Goal: Transaction & Acquisition: Purchase product/service

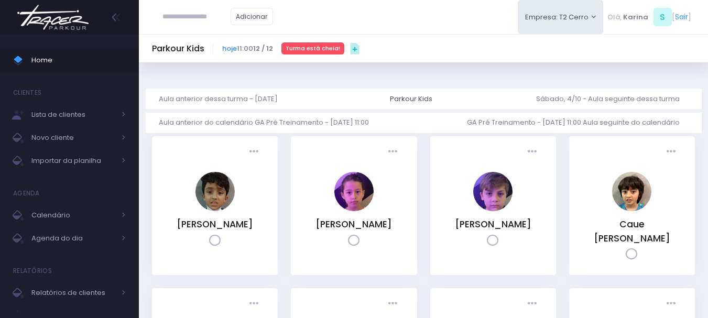
click at [62, 16] on img at bounding box center [53, 17] width 80 height 37
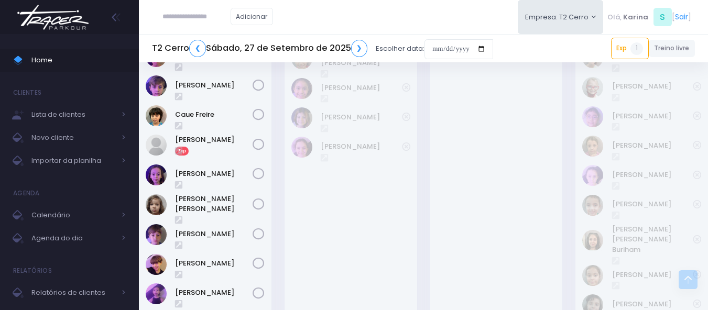
scroll to position [830, 0]
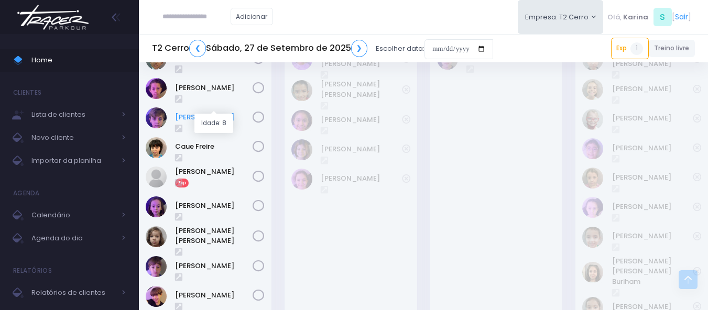
click at [218, 112] on link "Caetano Fiola" at bounding box center [214, 117] width 78 height 10
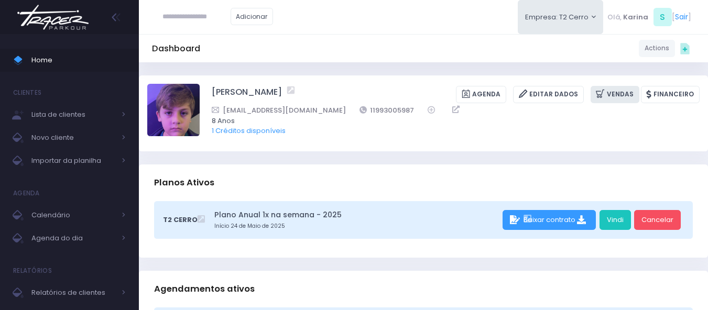
click at [625, 94] on link "Vendas" at bounding box center [614, 94] width 49 height 17
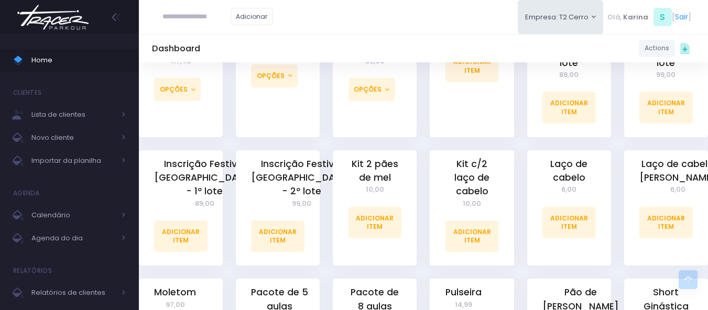
scroll to position [786, 0]
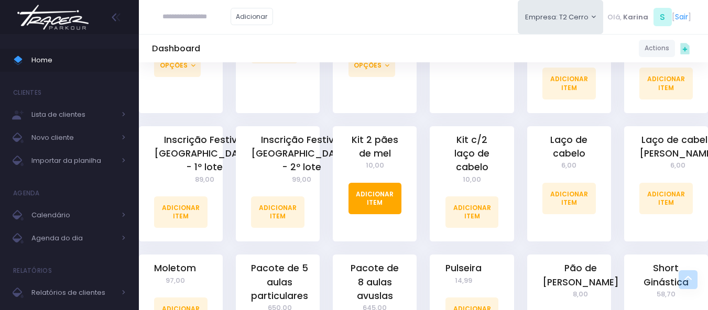
click at [366, 186] on link "Adicionar Item" at bounding box center [374, 198] width 53 height 31
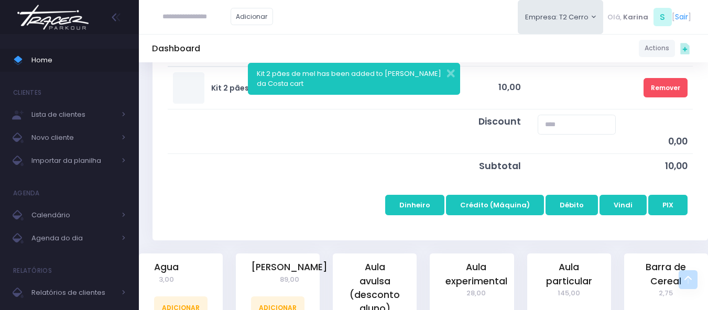
scroll to position [209, 0]
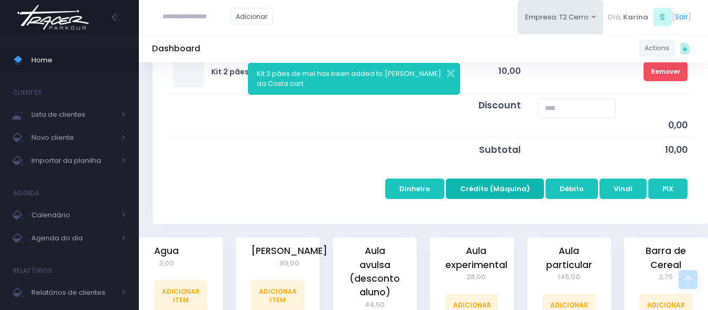
click at [482, 186] on button "Crédito (Máquina)" at bounding box center [495, 189] width 98 height 20
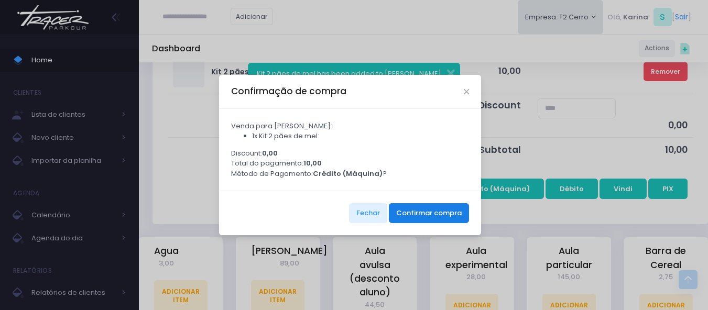
click at [410, 219] on button "Confirmar compra" at bounding box center [429, 213] width 80 height 20
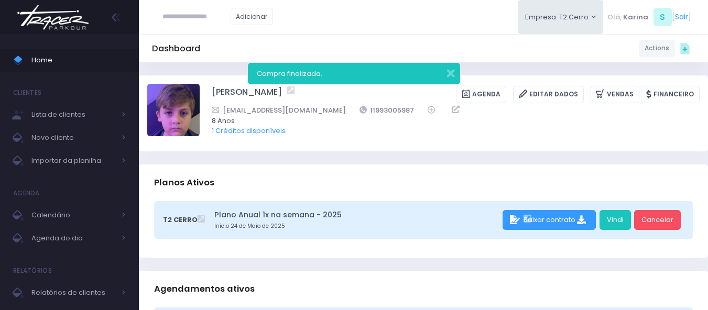
click at [45, 18] on img at bounding box center [53, 17] width 80 height 37
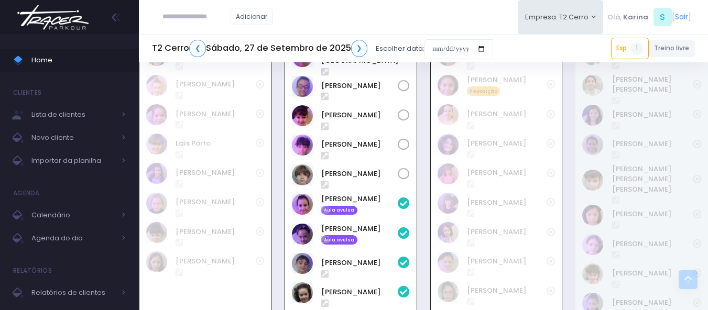
scroll to position [463, 0]
click at [579, 16] on button "Empresa: T2 Cerro" at bounding box center [560, 17] width 86 height 34
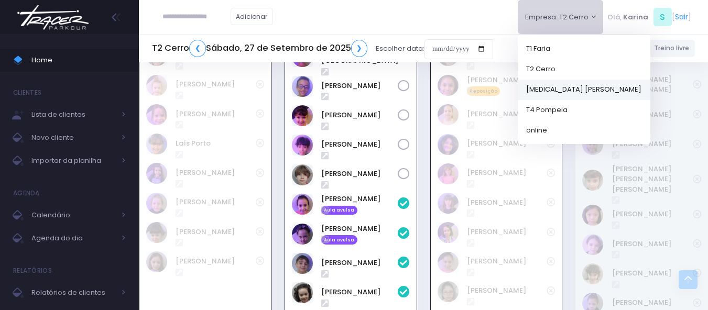
click at [540, 89] on link "[MEDICAL_DATA] [PERSON_NAME]" at bounding box center [583, 89] width 132 height 20
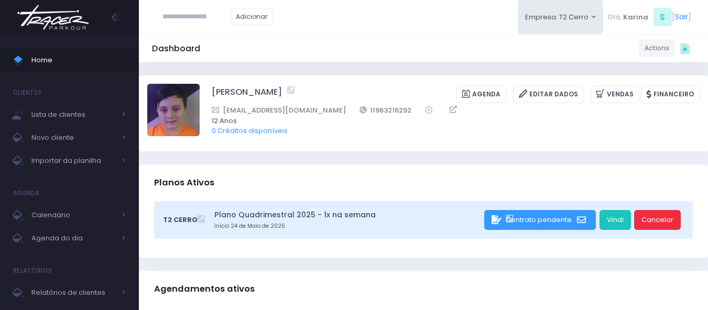
click at [657, 223] on link "Cancelar" at bounding box center [657, 220] width 47 height 20
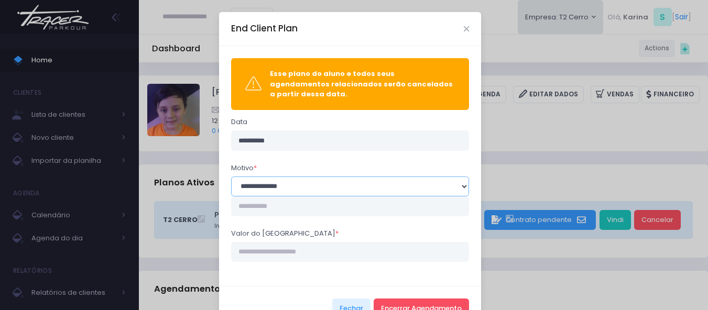
click at [274, 177] on select "**********" at bounding box center [350, 186] width 238 height 20
select select "**"
click at [231, 176] on select "**********" at bounding box center [350, 186] width 238 height 20
drag, startPoint x: 303, startPoint y: 197, endPoint x: 313, endPoint y: 192, distance: 10.5
click at [304, 197] on input "text" at bounding box center [350, 206] width 238 height 20
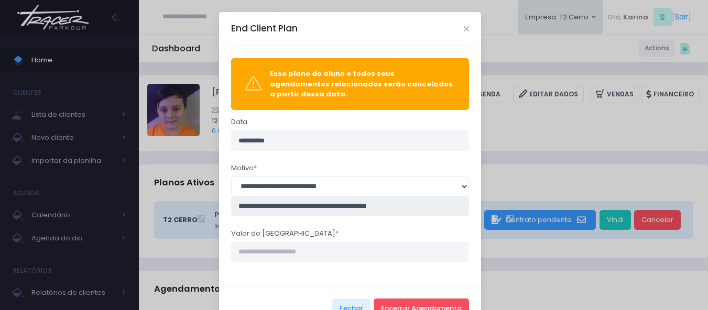
type input "**********"
click at [293, 248] on input "Valor do estorno *" at bounding box center [350, 252] width 238 height 20
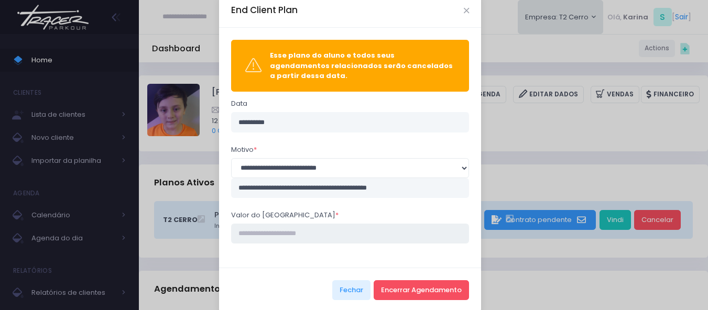
scroll to position [26, 0]
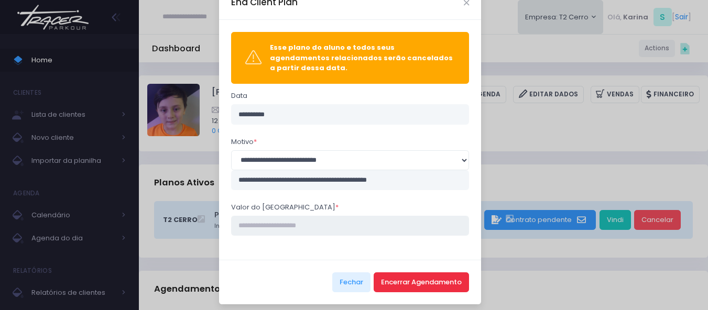
type input "****"
click at [413, 272] on button "Encerrar Agendamento" at bounding box center [420, 282] width 95 height 20
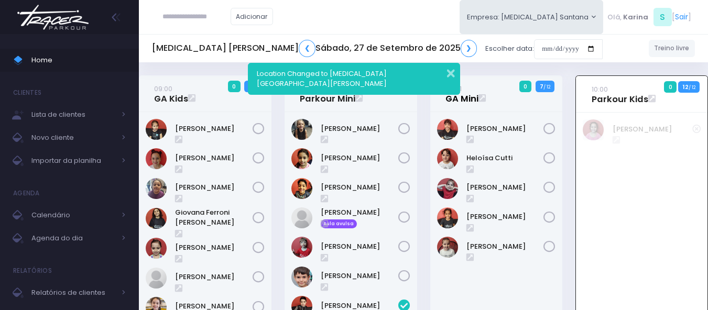
drag, startPoint x: 451, startPoint y: 72, endPoint x: 459, endPoint y: 92, distance: 21.4
click at [451, 73] on button "button" at bounding box center [443, 72] width 21 height 12
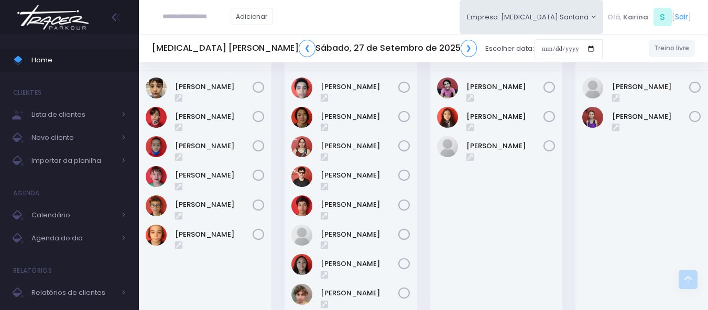
scroll to position [1100, 0]
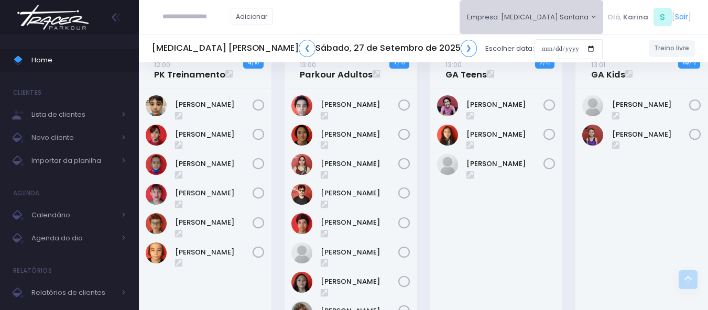
click at [581, 15] on button "Empresa: T3 Santana" at bounding box center [531, 17] width 144 height 34
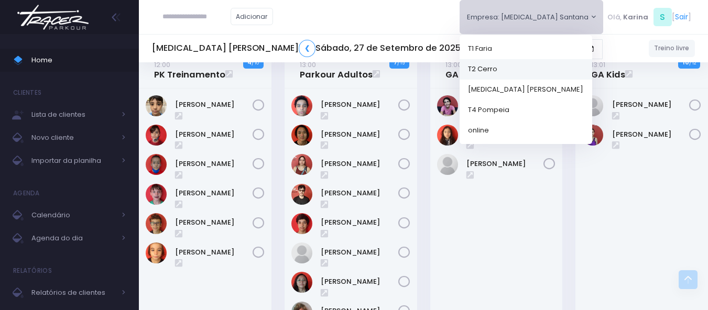
click at [518, 69] on link "T2 Cerro" at bounding box center [525, 69] width 132 height 20
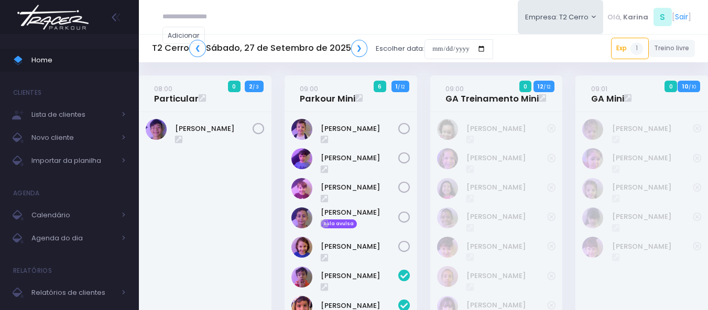
scroll to position [463, 0]
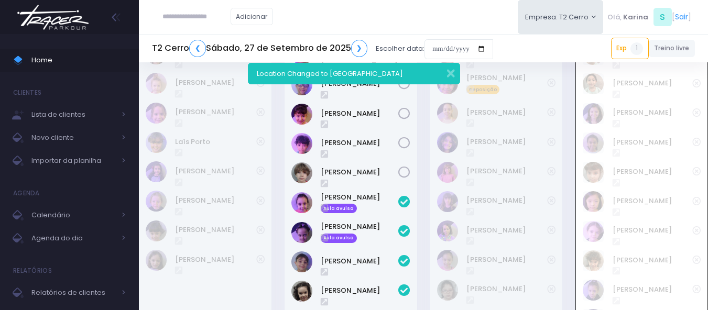
click at [185, 18] on input "text" at bounding box center [196, 17] width 68 height 20
type input "**********"
click at [192, 33] on link "[PERSON_NAME]" at bounding box center [212, 35] width 59 height 10
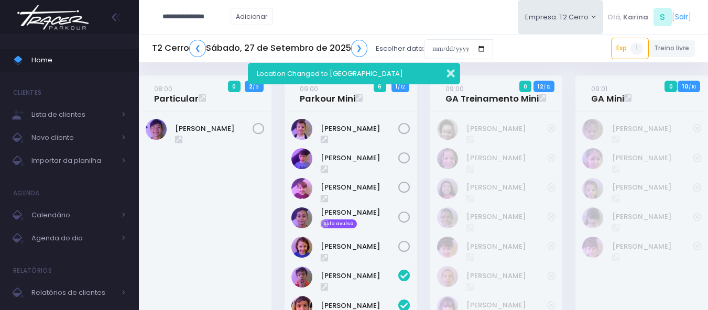
type input "**********"
click at [450, 73] on button "button" at bounding box center [443, 72] width 21 height 12
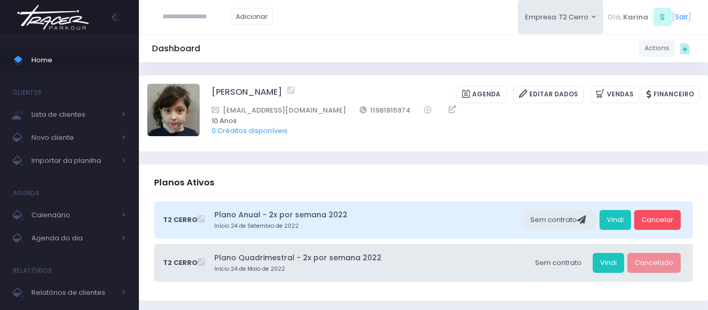
click at [45, 19] on img at bounding box center [53, 17] width 80 height 37
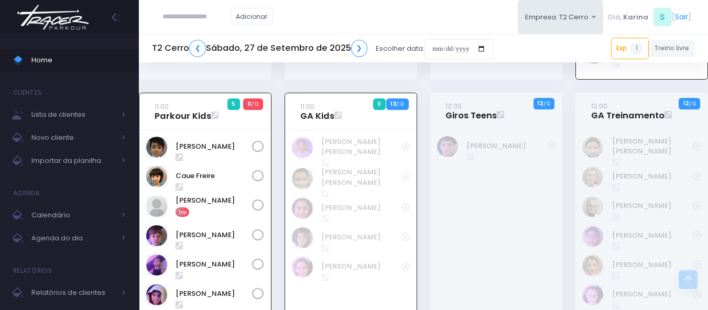
scroll to position [725, 0]
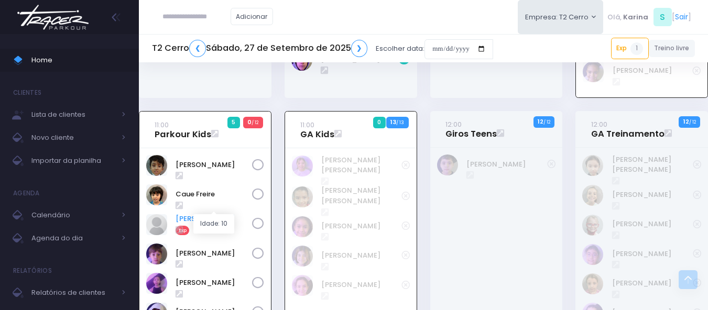
click at [206, 214] on link "Felipe Rocha" at bounding box center [213, 219] width 76 height 10
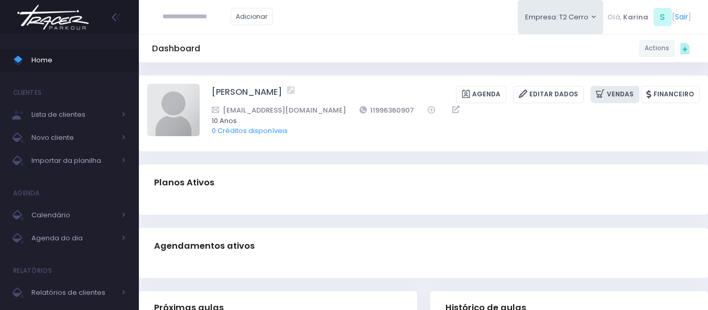
click at [630, 96] on link "Vendas" at bounding box center [614, 94] width 49 height 17
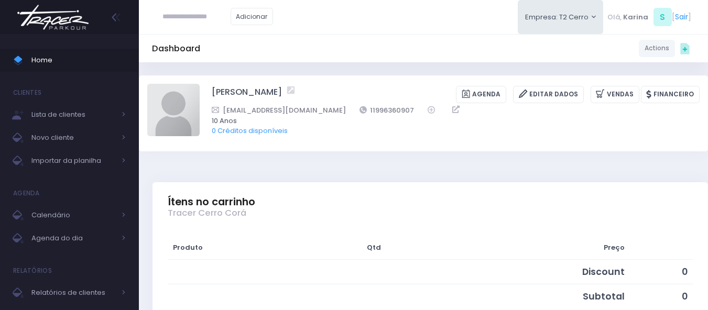
click at [189, 109] on img at bounding box center [173, 110] width 52 height 52
click at [199, 84] on input "file" at bounding box center [199, 83] width 1 height 1
type input "**********"
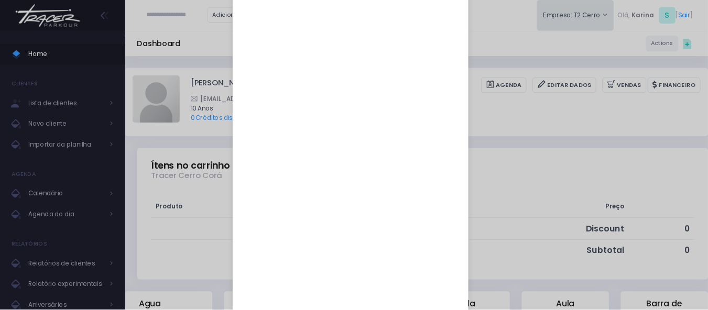
scroll to position [262, 0]
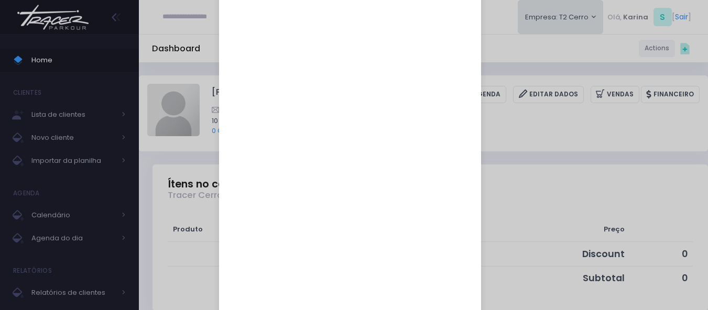
click at [659, 126] on div "Recortar imagem × Cancelar Cortar" at bounding box center [354, 155] width 708 height 310
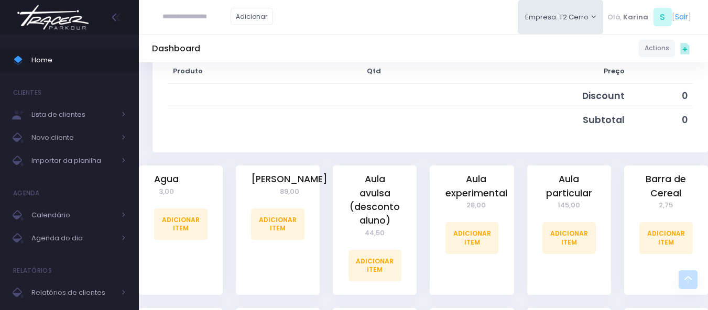
scroll to position [157, 0]
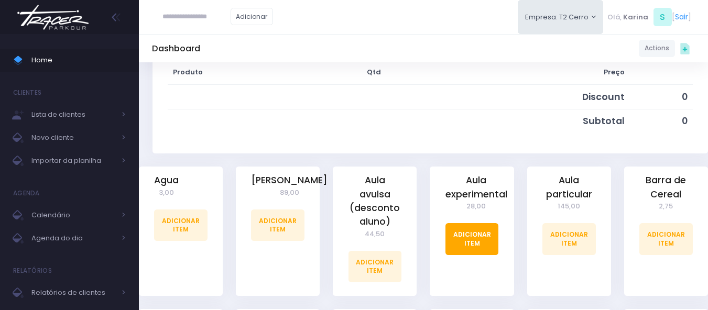
click at [477, 238] on link "Adicionar Item" at bounding box center [471, 238] width 53 height 31
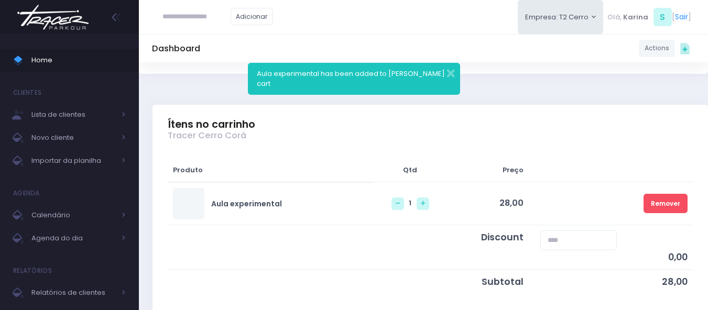
scroll to position [157, 0]
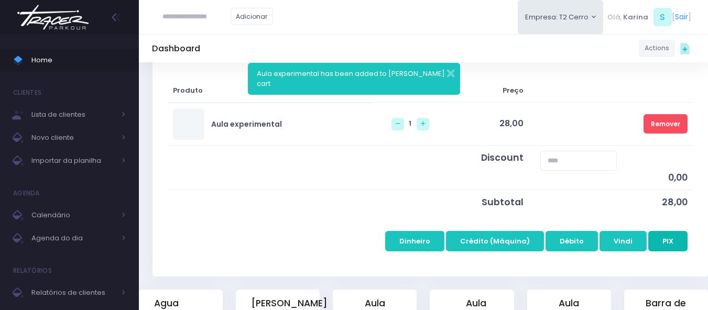
click at [671, 244] on button "PIX" at bounding box center [667, 241] width 39 height 20
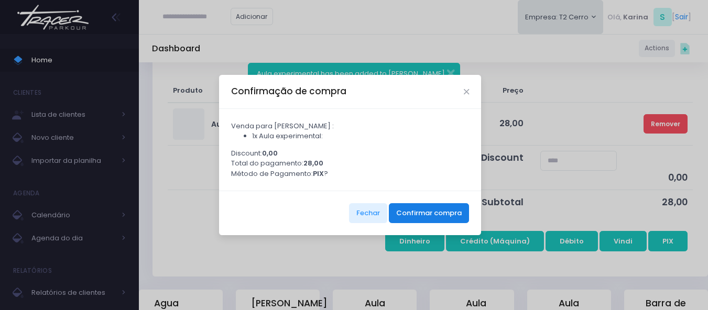
click at [395, 222] on button "Confirmar compra" at bounding box center [429, 213] width 80 height 20
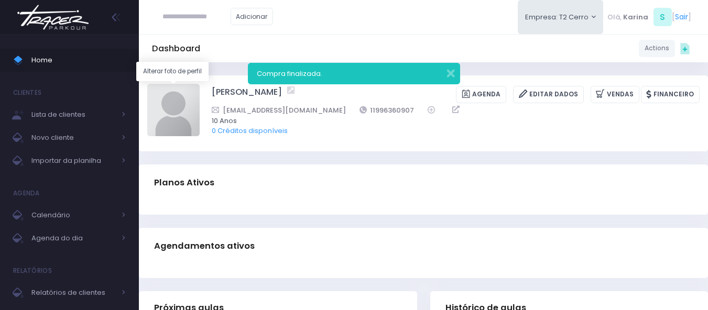
click at [184, 117] on img at bounding box center [173, 110] width 52 height 52
click at [199, 84] on input "file" at bounding box center [199, 83] width 1 height 1
type input "**********"
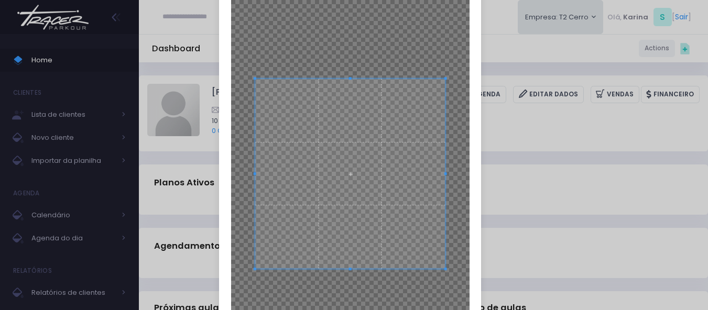
scroll to position [105, 0]
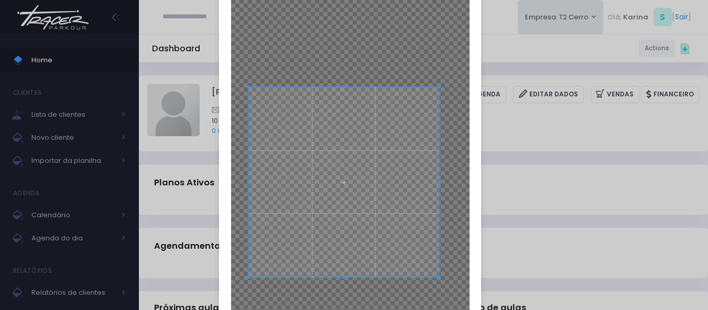
click at [358, 200] on span at bounding box center [343, 182] width 191 height 191
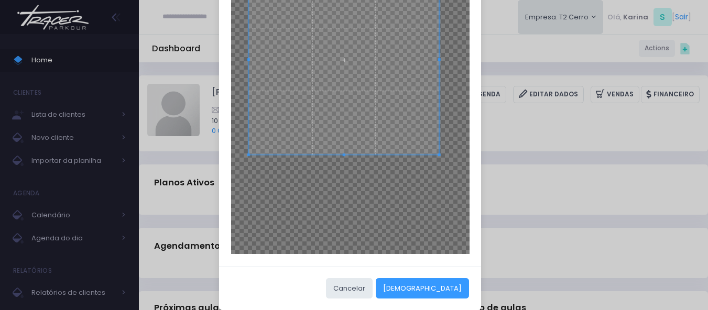
scroll to position [239, 0]
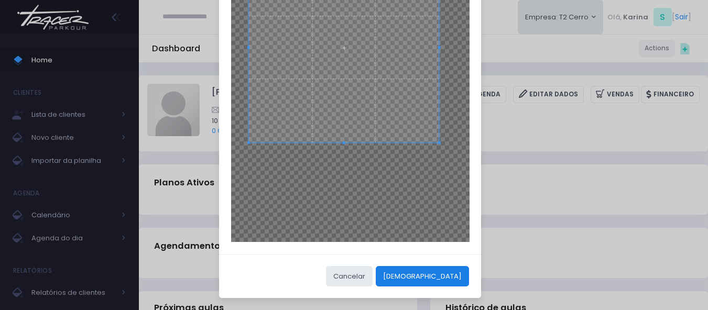
click at [451, 275] on button "[DEMOGRAPHIC_DATA]" at bounding box center [421, 276] width 93 height 20
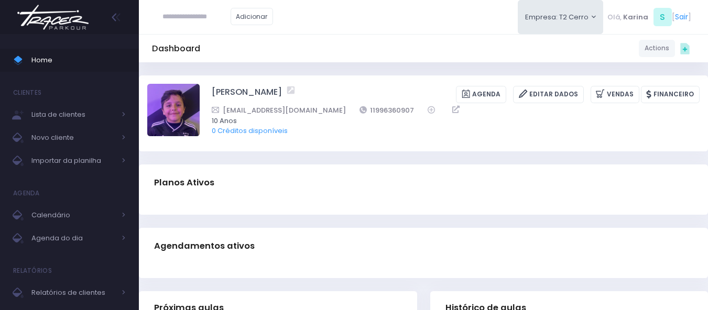
click at [319, 183] on div "Planos Ativos" at bounding box center [423, 182] width 569 height 37
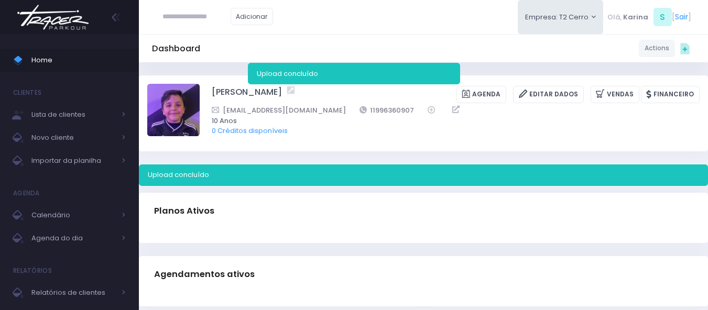
drag, startPoint x: 481, startPoint y: 36, endPoint x: 459, endPoint y: 49, distance: 25.9
click at [480, 36] on div "Dashboard Actions Choose Label: Customer Partner Suplier Member Staff Add new" at bounding box center [423, 48] width 569 height 28
click at [61, 19] on img at bounding box center [53, 17] width 80 height 37
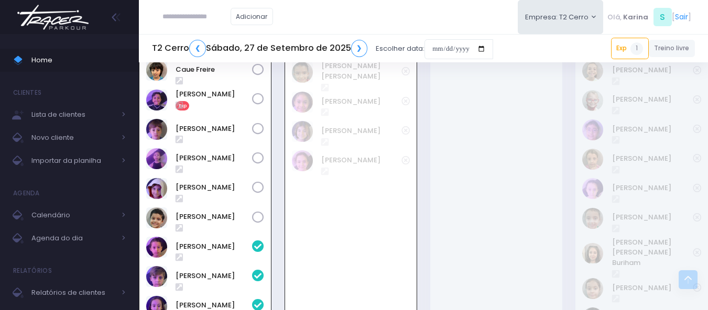
scroll to position [830, 0]
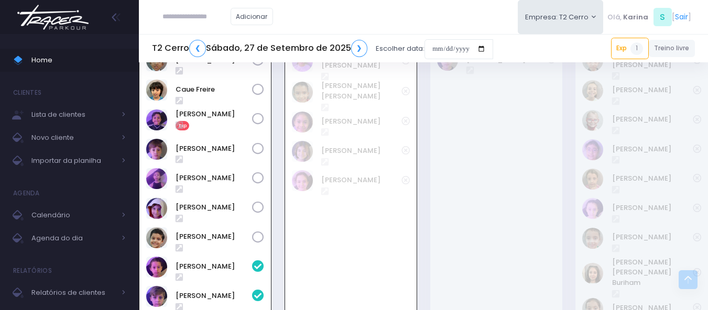
click at [260, 113] on icon at bounding box center [258, 119] width 12 height 12
